Goal: Task Accomplishment & Management: Use online tool/utility

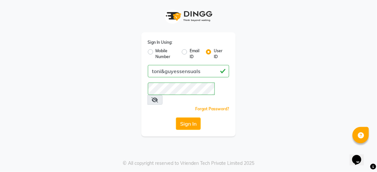
click at [198, 117] on button "Sign In" at bounding box center [188, 123] width 25 height 12
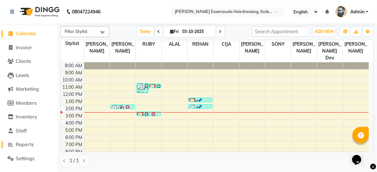
click at [23, 145] on span "Reports" at bounding box center [25, 144] width 18 height 6
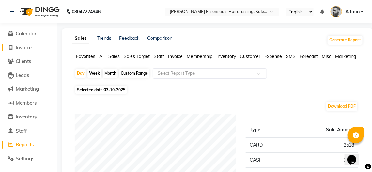
click at [26, 47] on span "Invoice" at bounding box center [24, 47] width 16 height 6
select select "service"
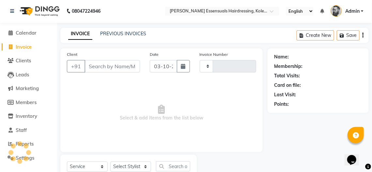
type input "1715"
select select "8281"
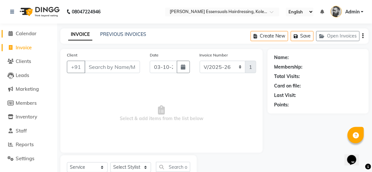
click at [23, 35] on span "Calendar" at bounding box center [26, 33] width 21 height 6
